Goal: Transaction & Acquisition: Purchase product/service

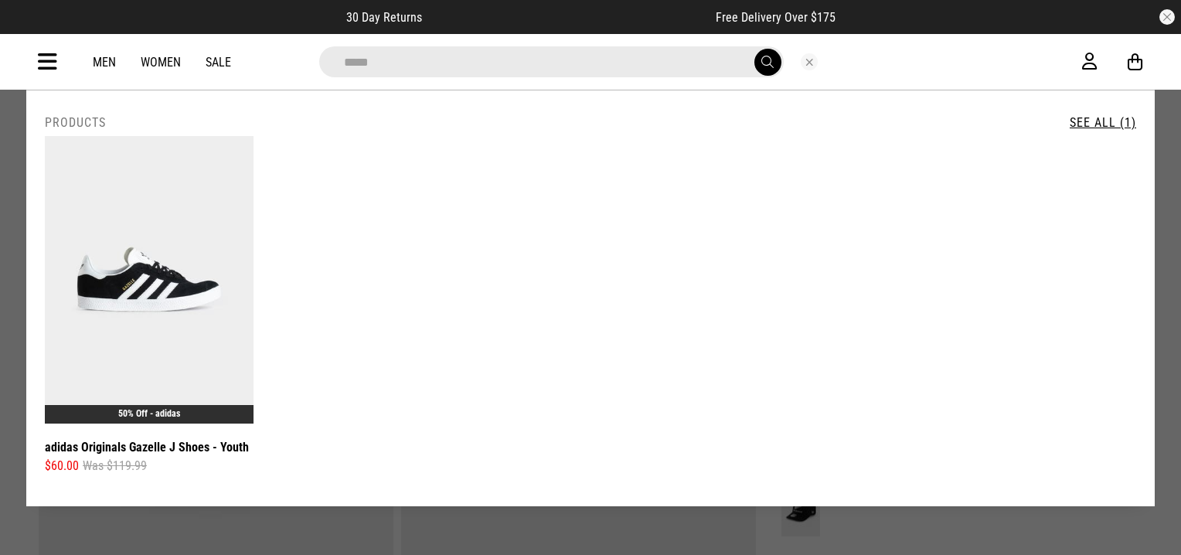
click at [809, 61] on button "Close search" at bounding box center [809, 61] width 17 height 17
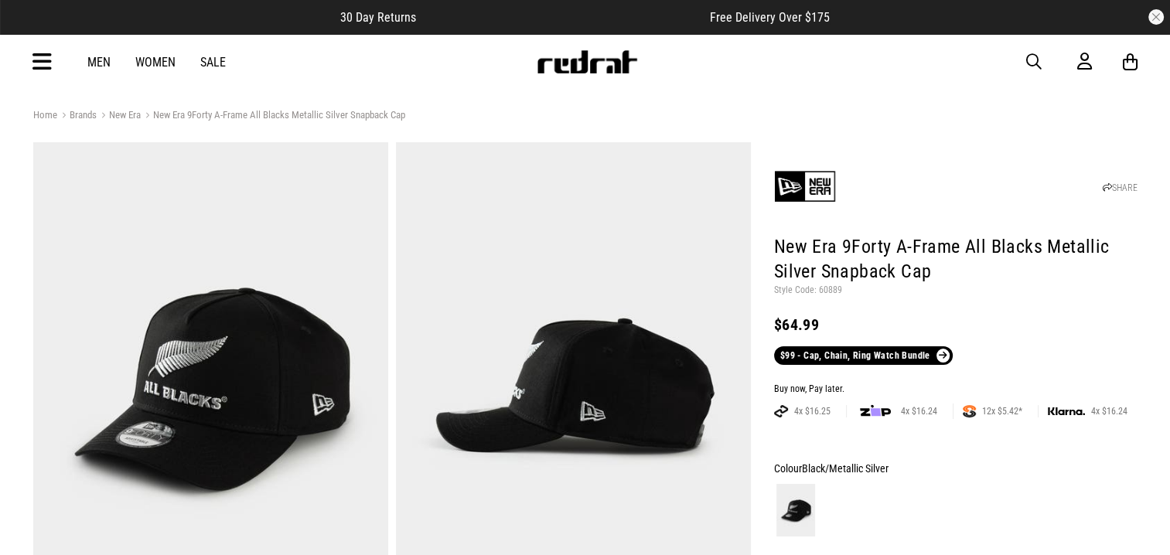
click at [43, 58] on icon at bounding box center [41, 62] width 19 height 26
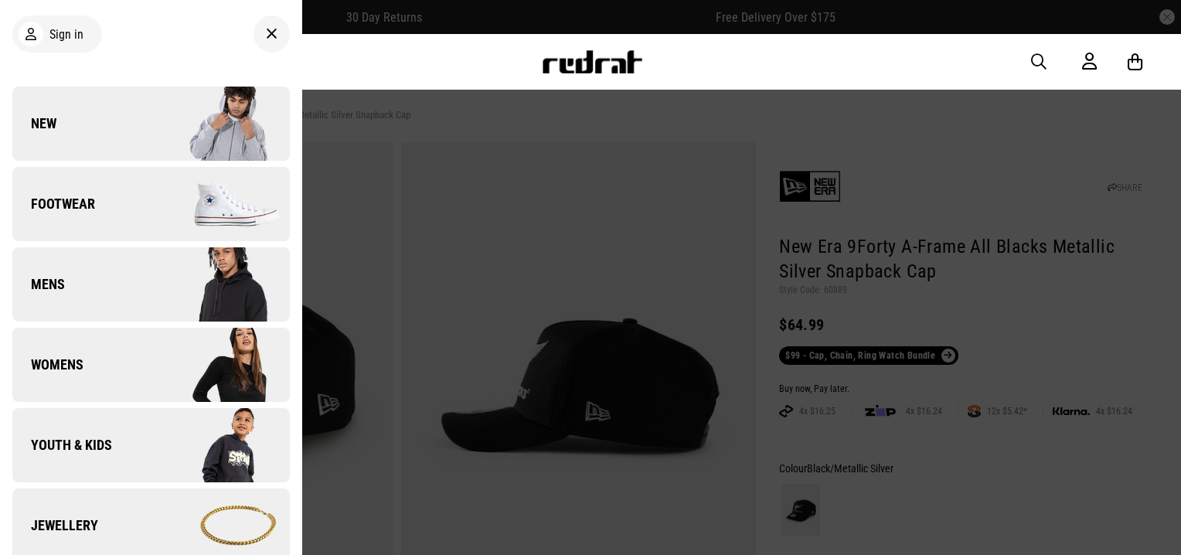
scroll to position [387, 0]
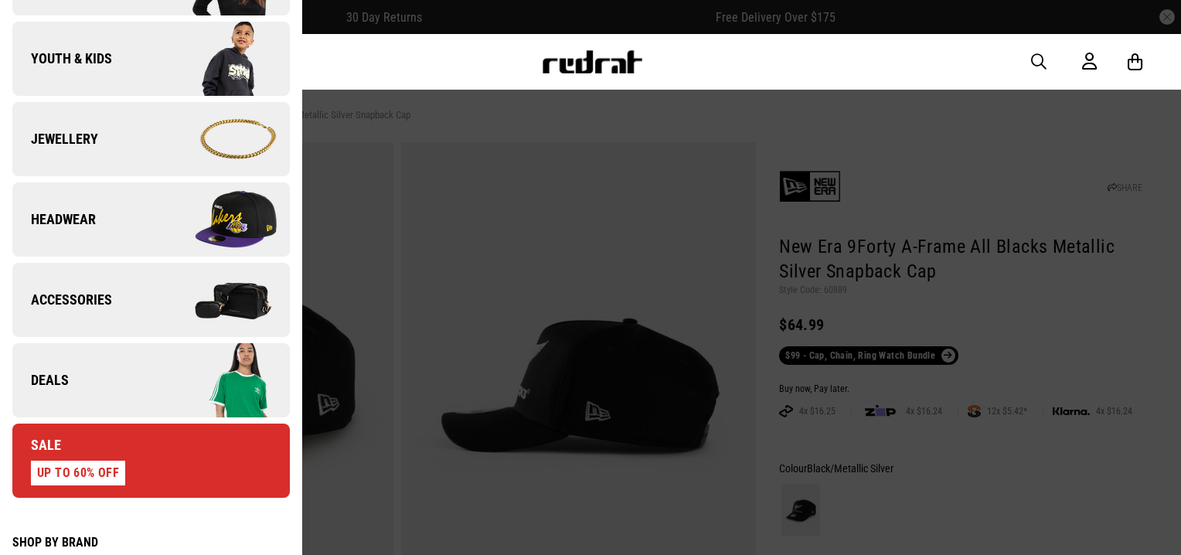
click at [121, 382] on link "Deals" at bounding box center [151, 380] width 278 height 74
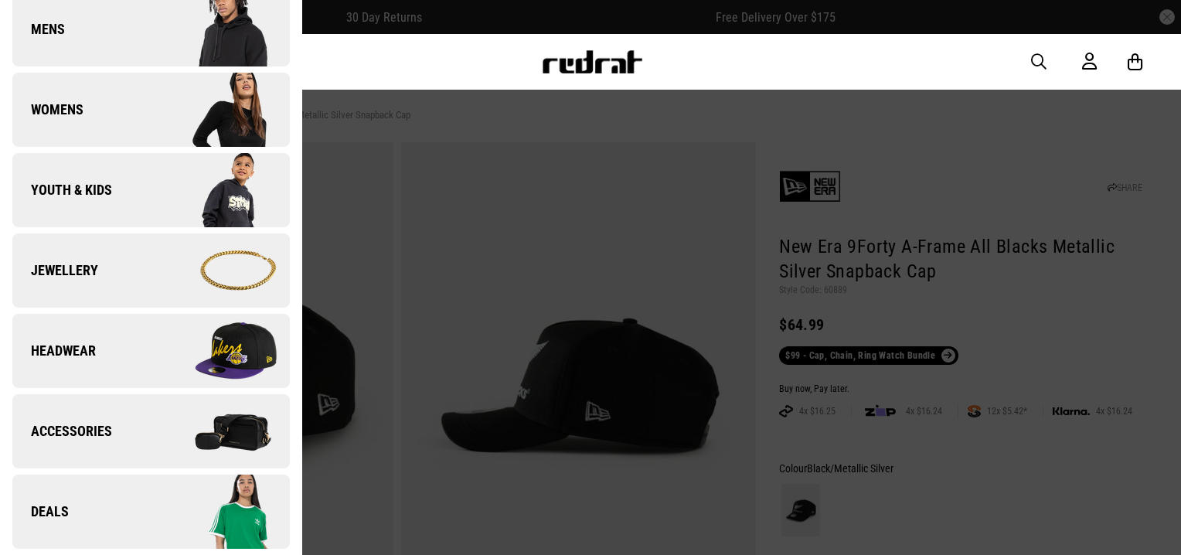
scroll to position [0, 0]
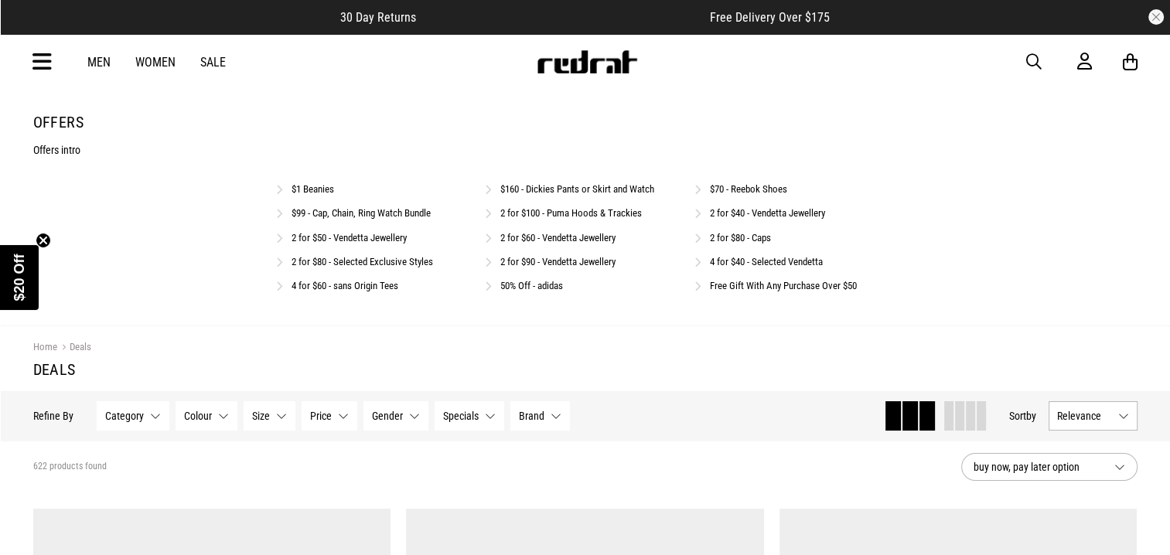
click at [575, 260] on link "2 for $90 - Vendetta Jewellery" at bounding box center [557, 262] width 115 height 12
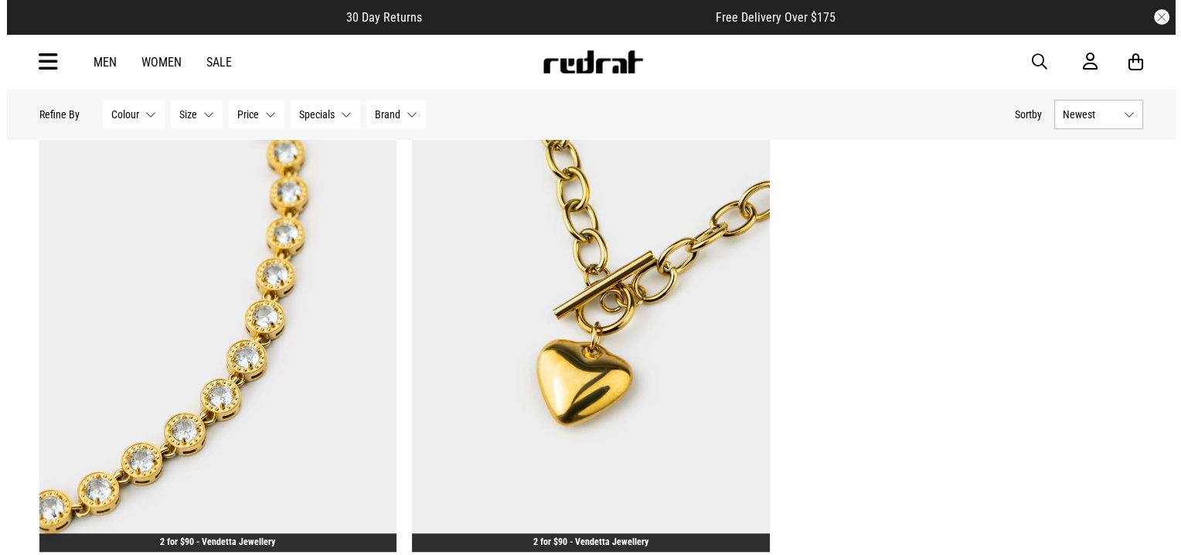
scroll to position [773, 0]
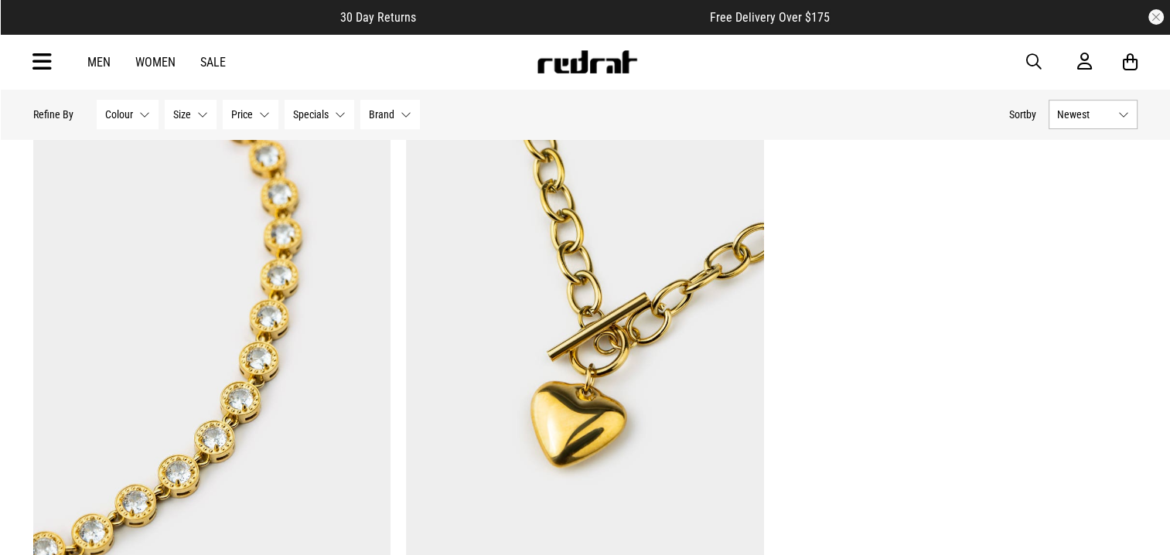
click at [42, 53] on icon at bounding box center [41, 62] width 19 height 26
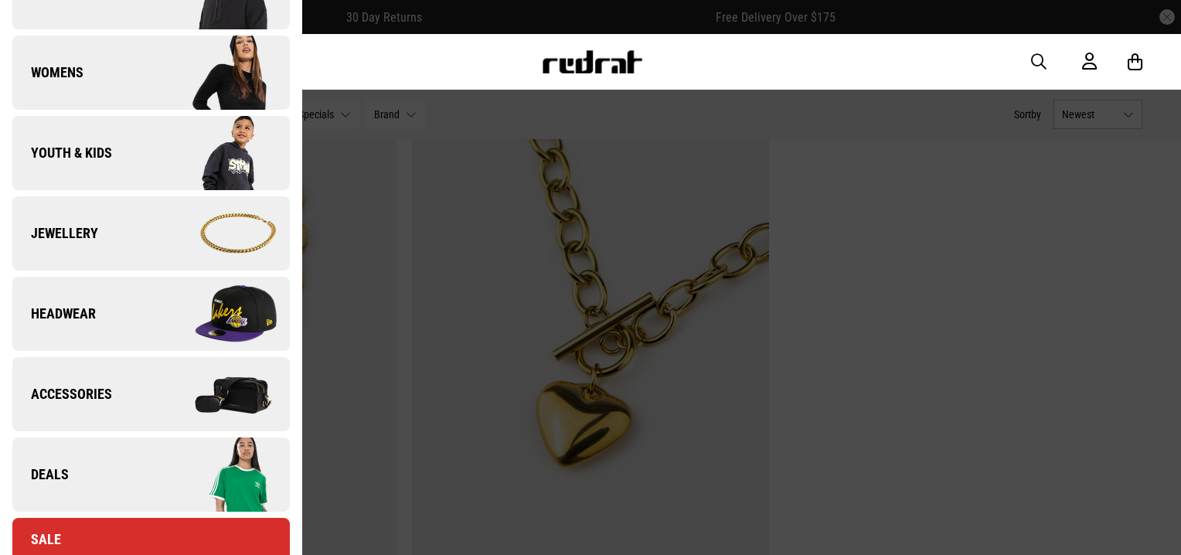
scroll to position [387, 0]
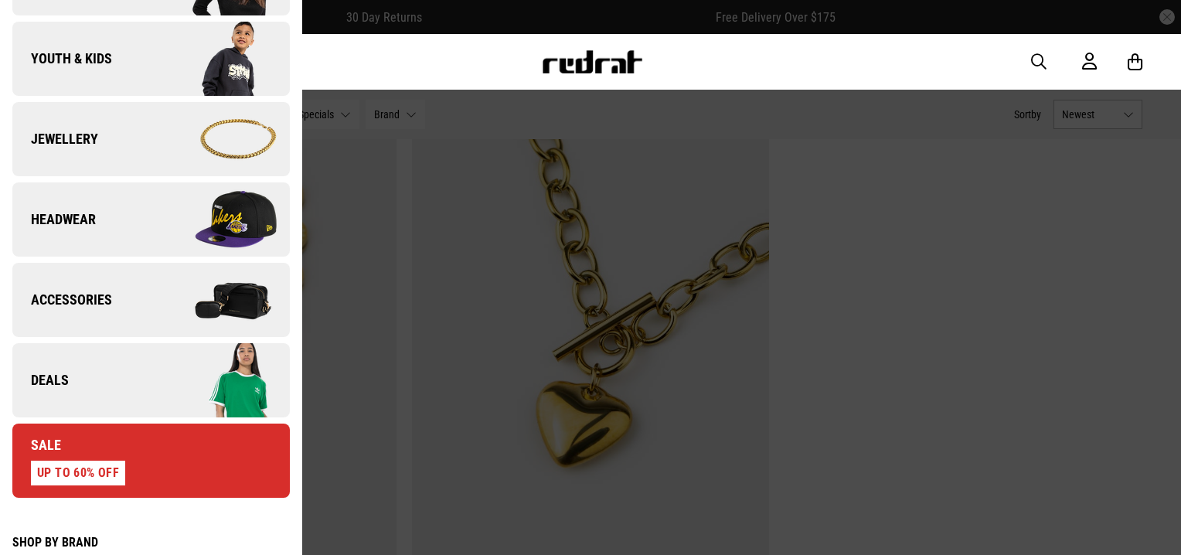
click at [109, 393] on link "Deals" at bounding box center [151, 380] width 278 height 74
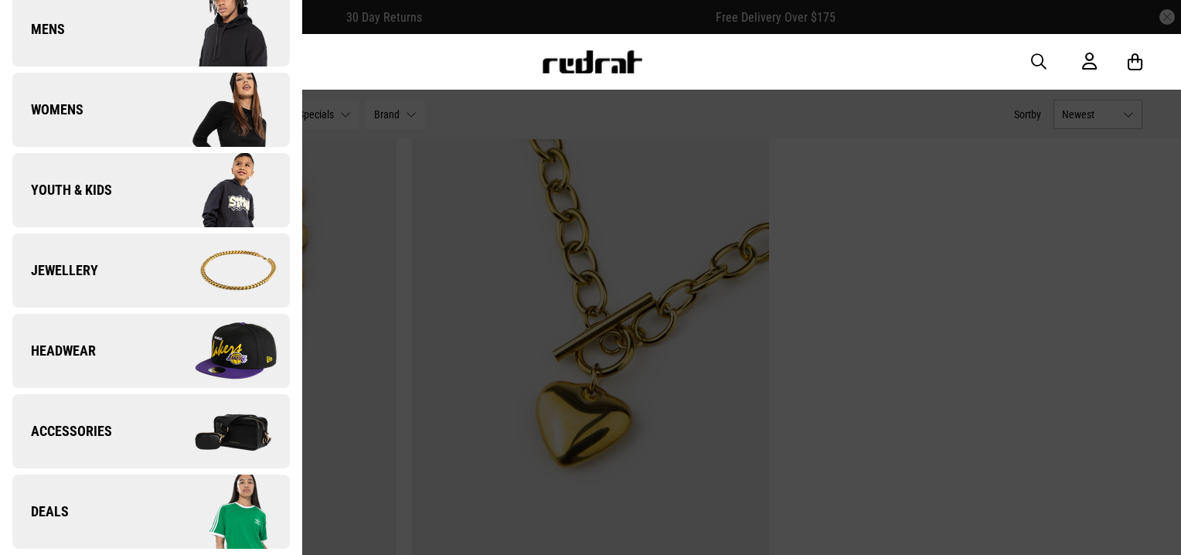
scroll to position [0, 0]
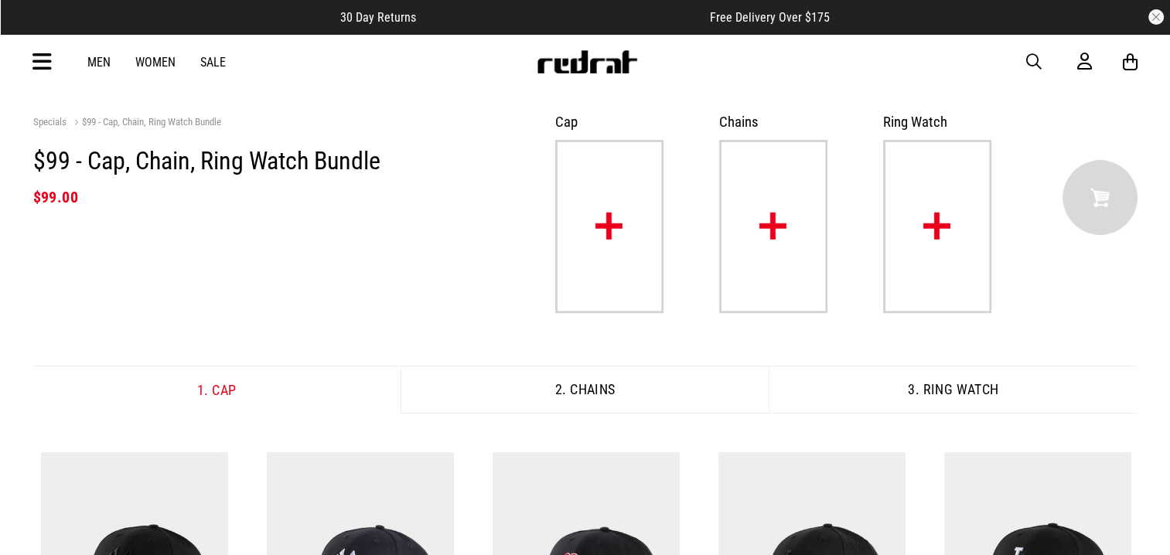
click at [736, 218] on img at bounding box center [773, 226] width 108 height 173
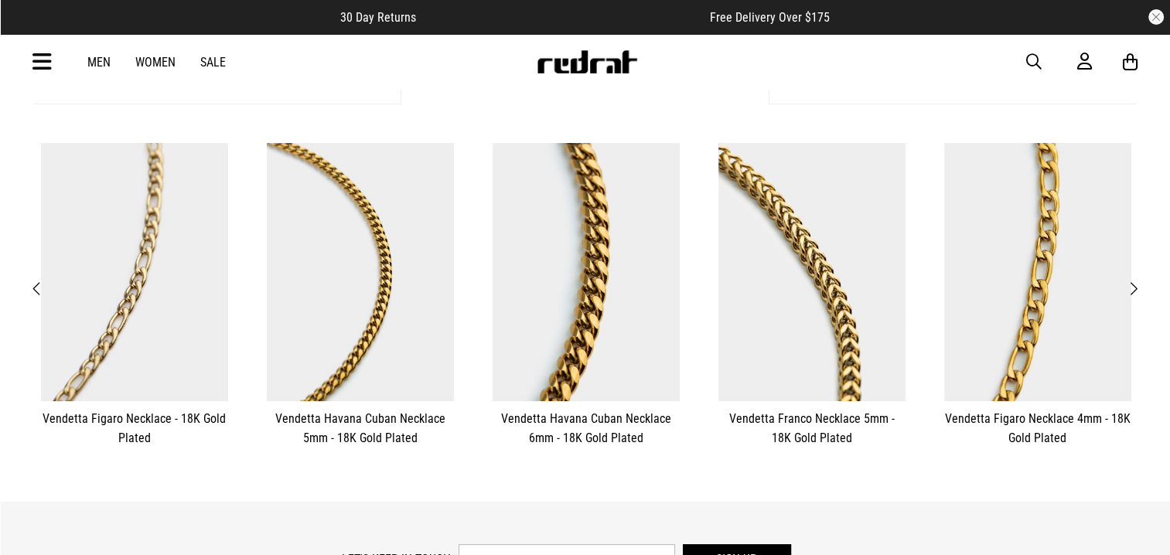
click at [1131, 290] on span "Next" at bounding box center [1133, 289] width 10 height 19
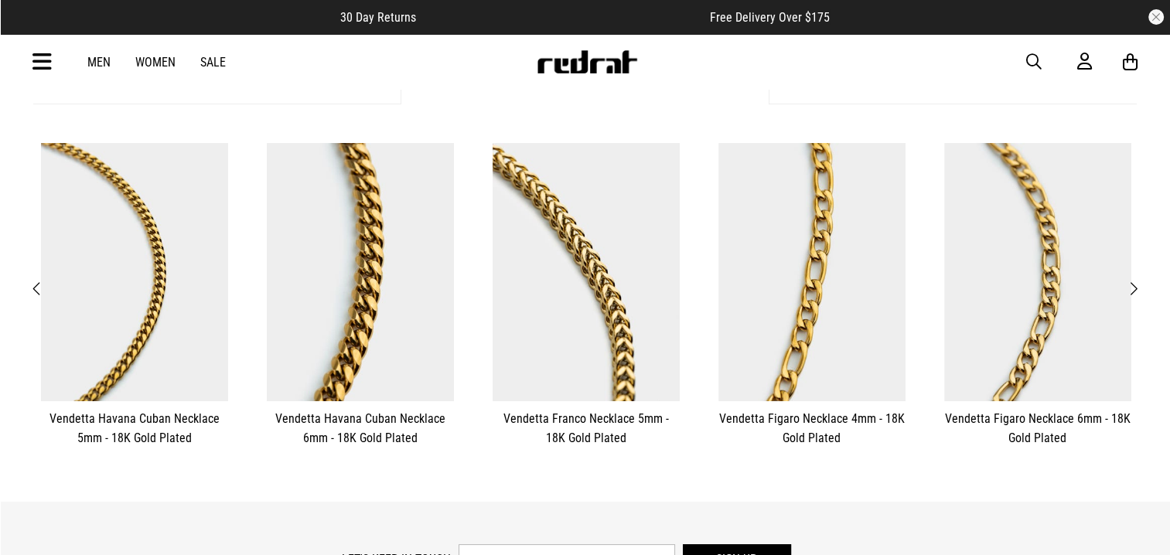
click at [1129, 290] on span "Next" at bounding box center [1133, 289] width 10 height 19
